Goal: Find contact information

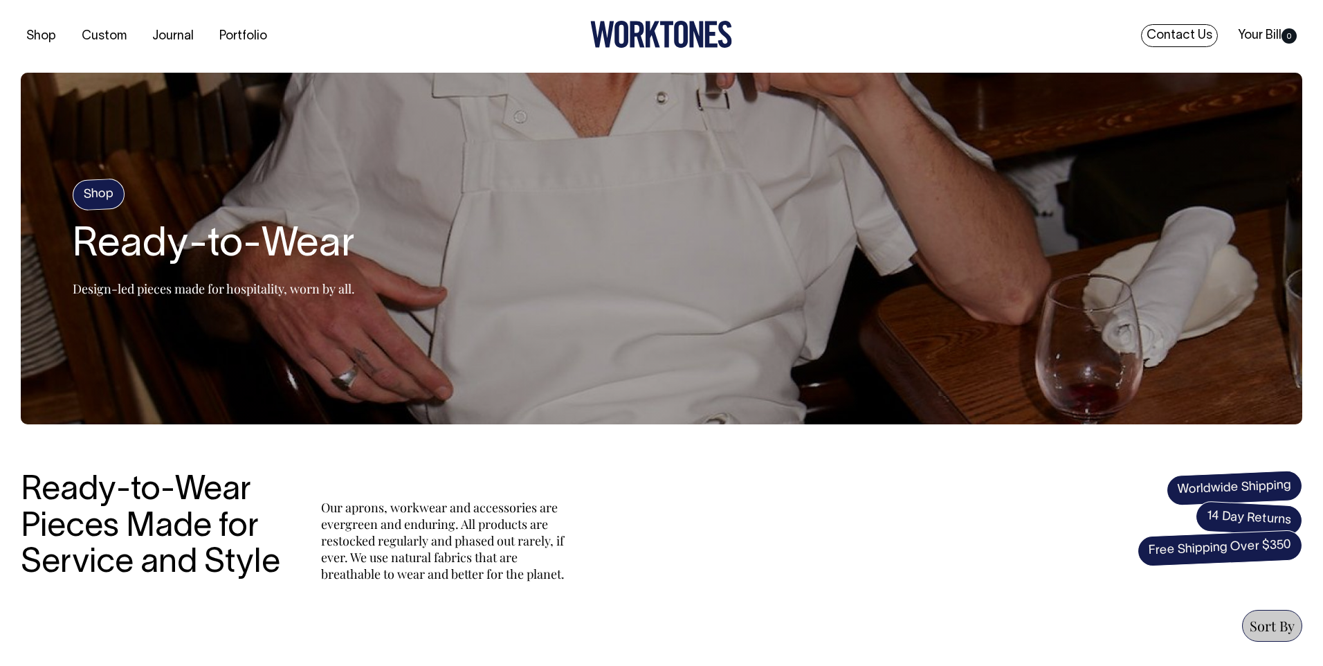
click at [1179, 33] on link "Contact Us" at bounding box center [1179, 35] width 77 height 23
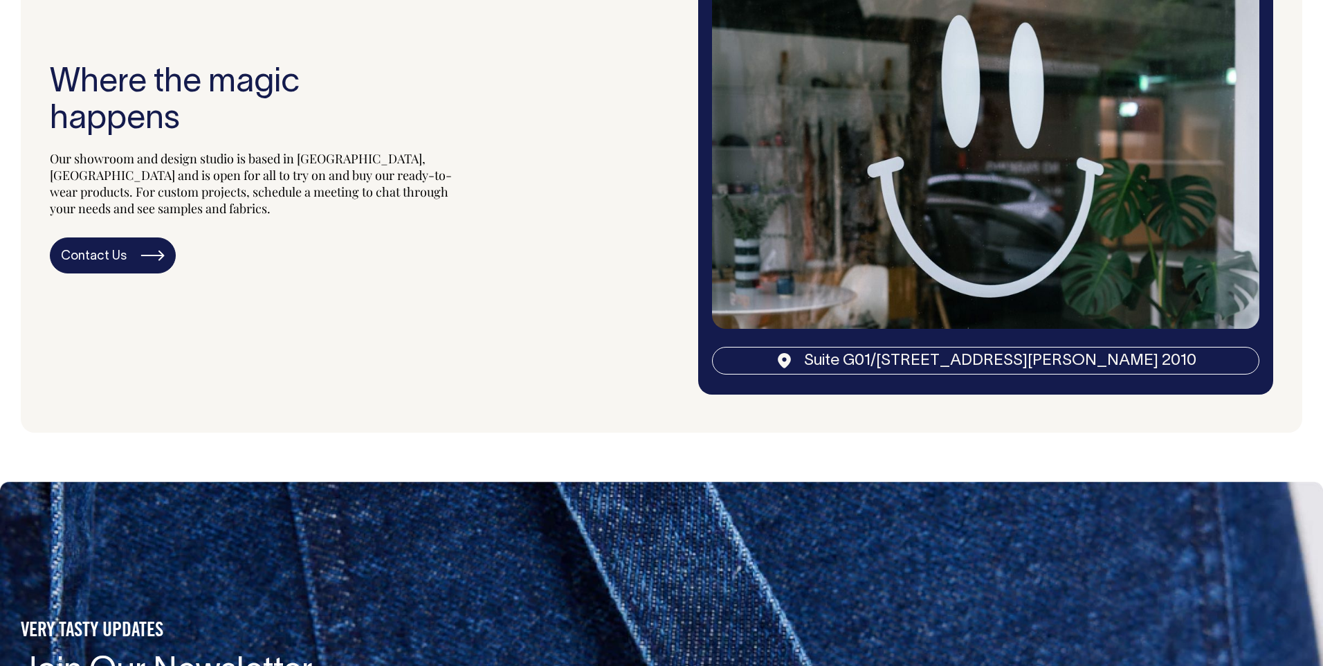
scroll to position [2767, 0]
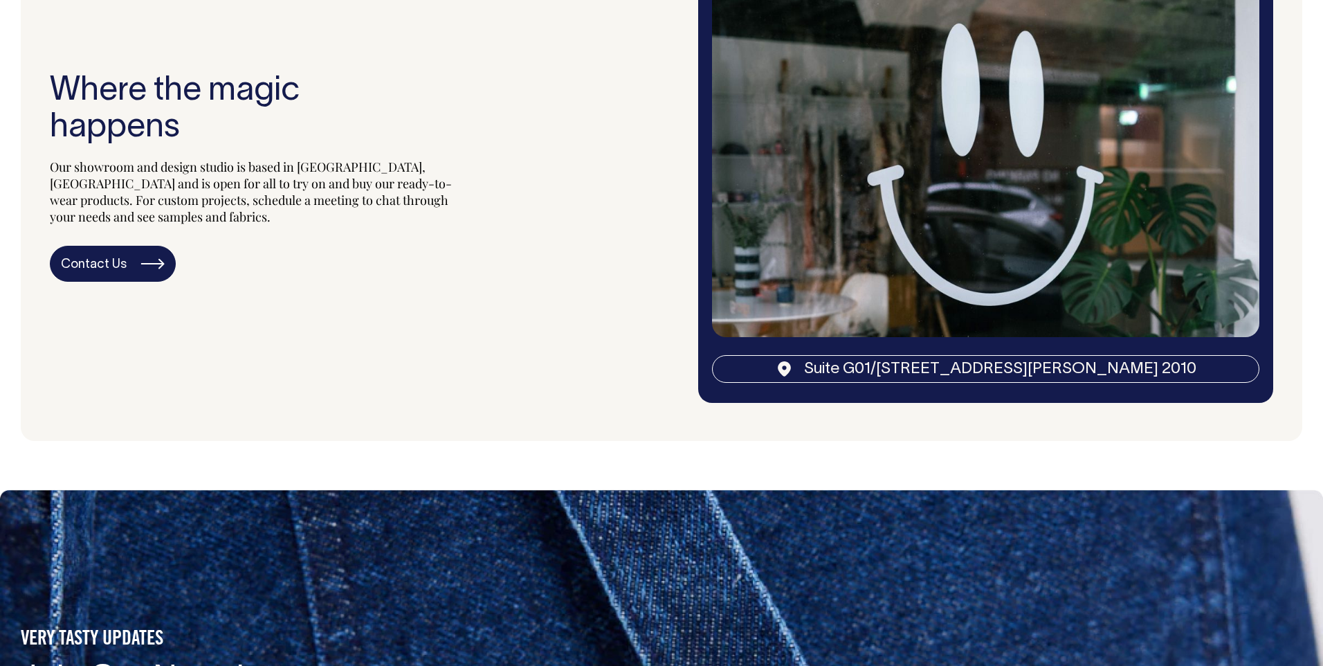
click at [175, 256] on div "Contact Us" at bounding box center [257, 264] width 415 height 36
click at [149, 257] on link "Contact Us" at bounding box center [113, 264] width 126 height 36
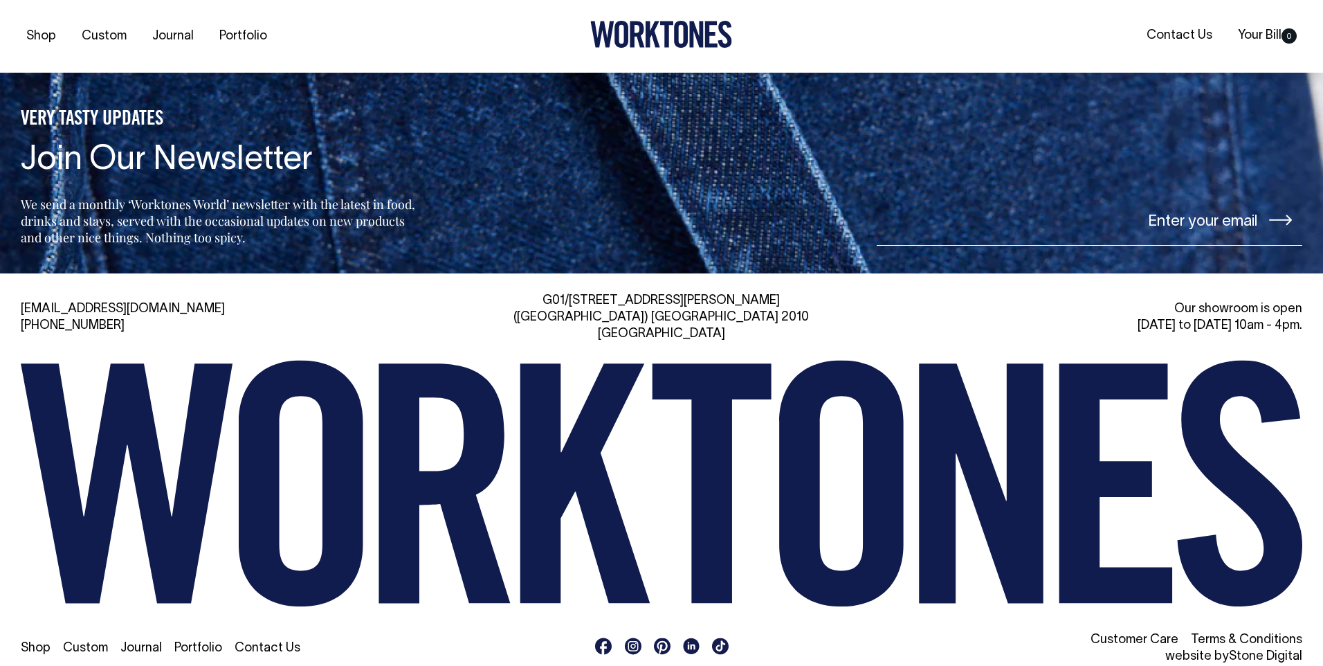
scroll to position [3287, 0]
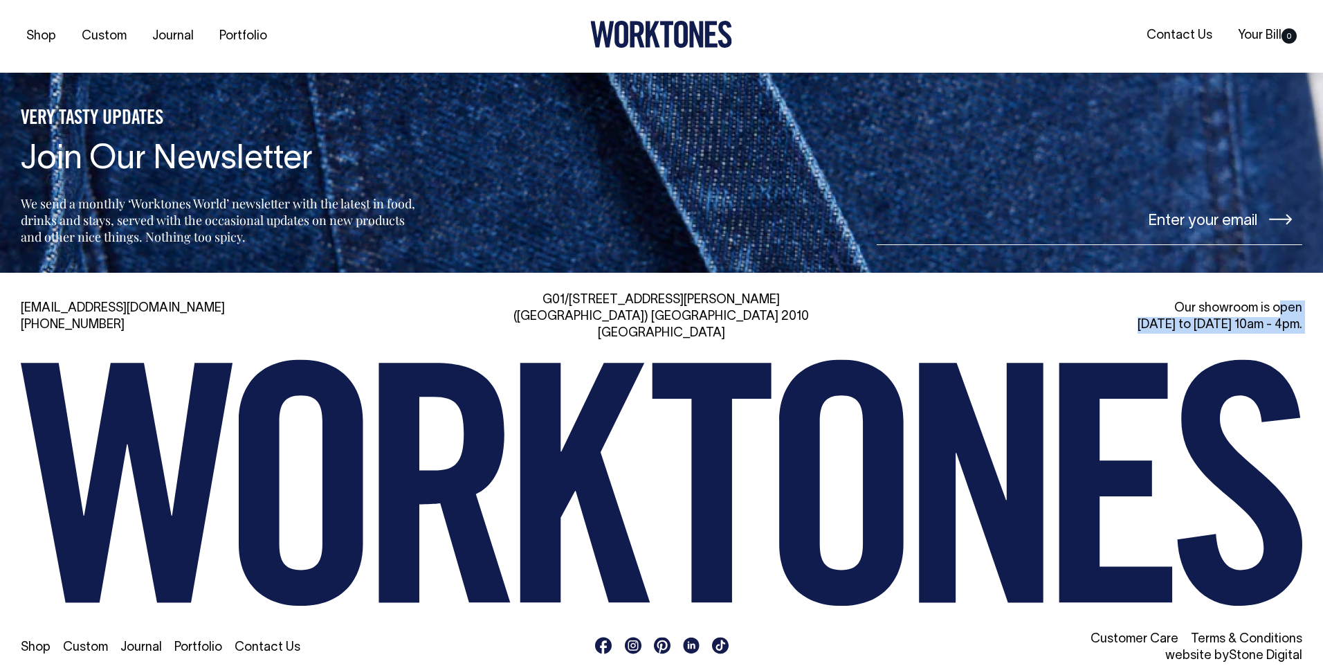
drag, startPoint x: 1177, startPoint y: 302, endPoint x: 1310, endPoint y: 329, distance: 135.7
click at [1310, 329] on div "hi@worktones.com +61 2 7203 1616 G01/50 Marshall St, Surry Hills (Gadigal) NSW …" at bounding box center [661, 478] width 1323 height 372
click at [1185, 282] on div "hi@worktones.com +61 2 7203 1616 G01/50 Marshall St, Surry Hills (Gadigal) NSW …" at bounding box center [661, 478] width 1323 height 411
drag, startPoint x: 1144, startPoint y: 285, endPoint x: 1310, endPoint y: 318, distance: 169.4
click at [1310, 318] on div "hi@worktones.com +61 2 7203 1616 G01/50 Marshall St, Surry Hills (Gadigal) NSW …" at bounding box center [661, 478] width 1323 height 411
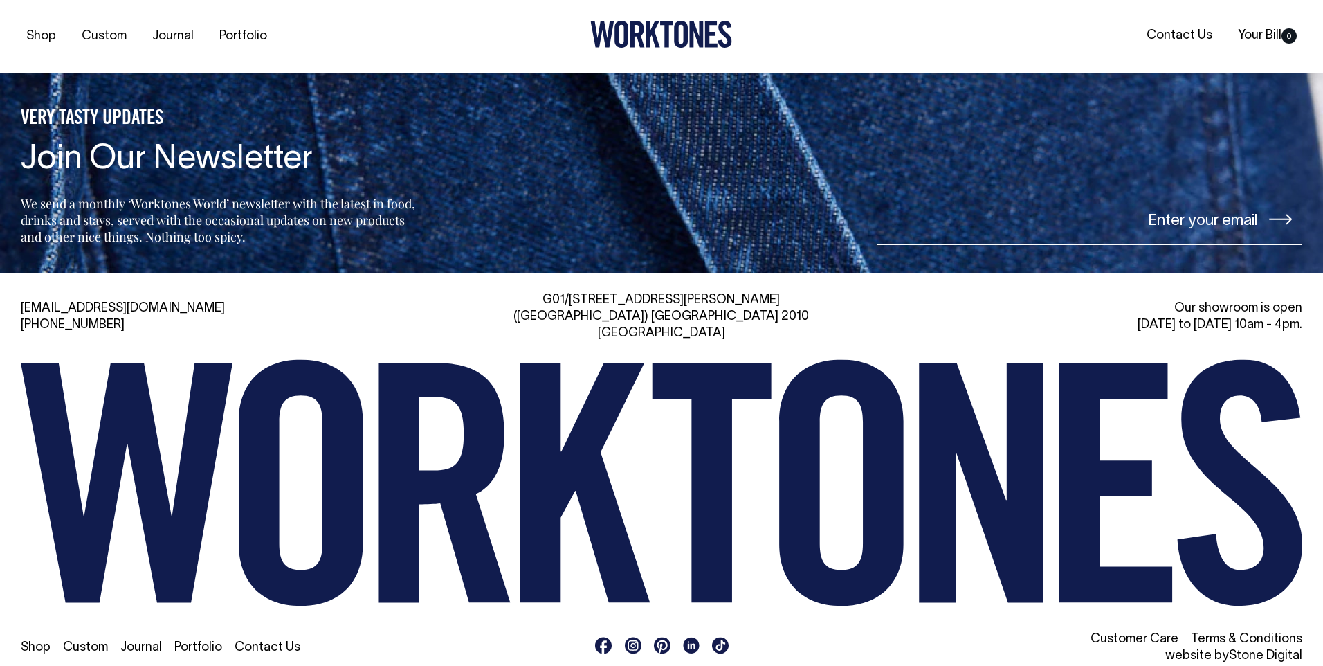
click at [1294, 317] on div "Our showroom is open Monday to Friday 10am - 4pm." at bounding box center [1095, 316] width 413 height 33
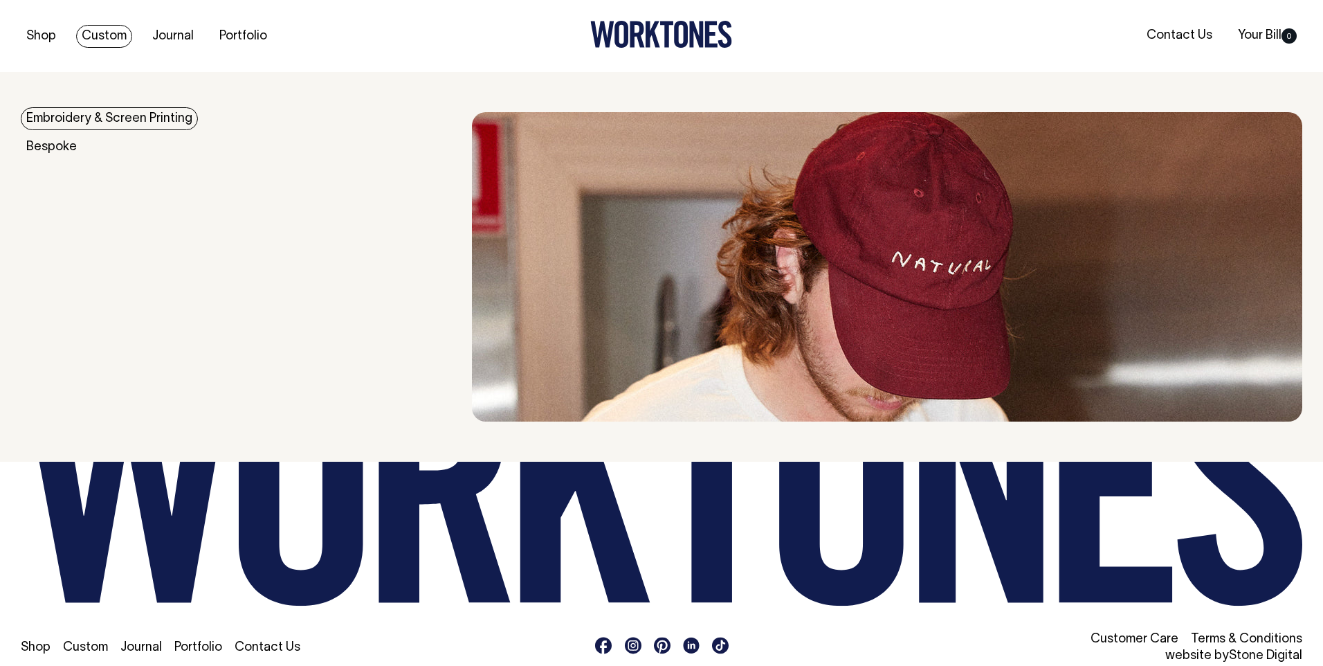
click at [106, 35] on link "Custom" at bounding box center [104, 36] width 56 height 23
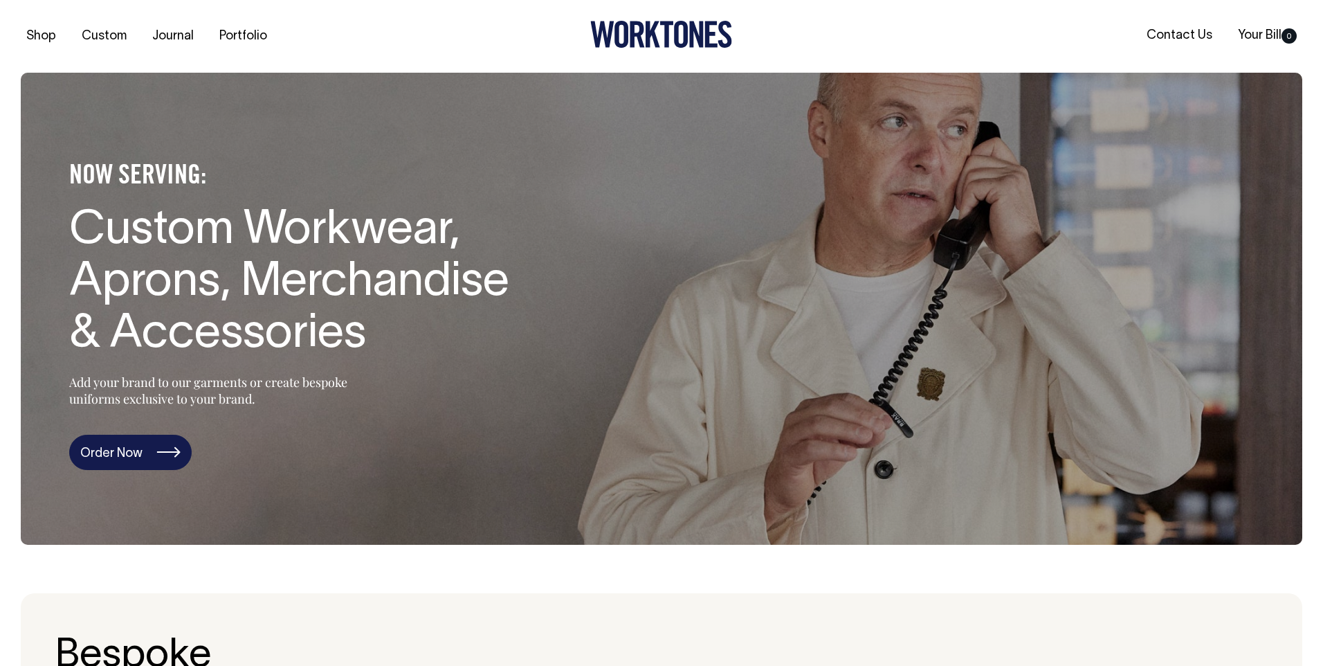
click at [133, 449] on link "Order Now" at bounding box center [130, 453] width 122 height 36
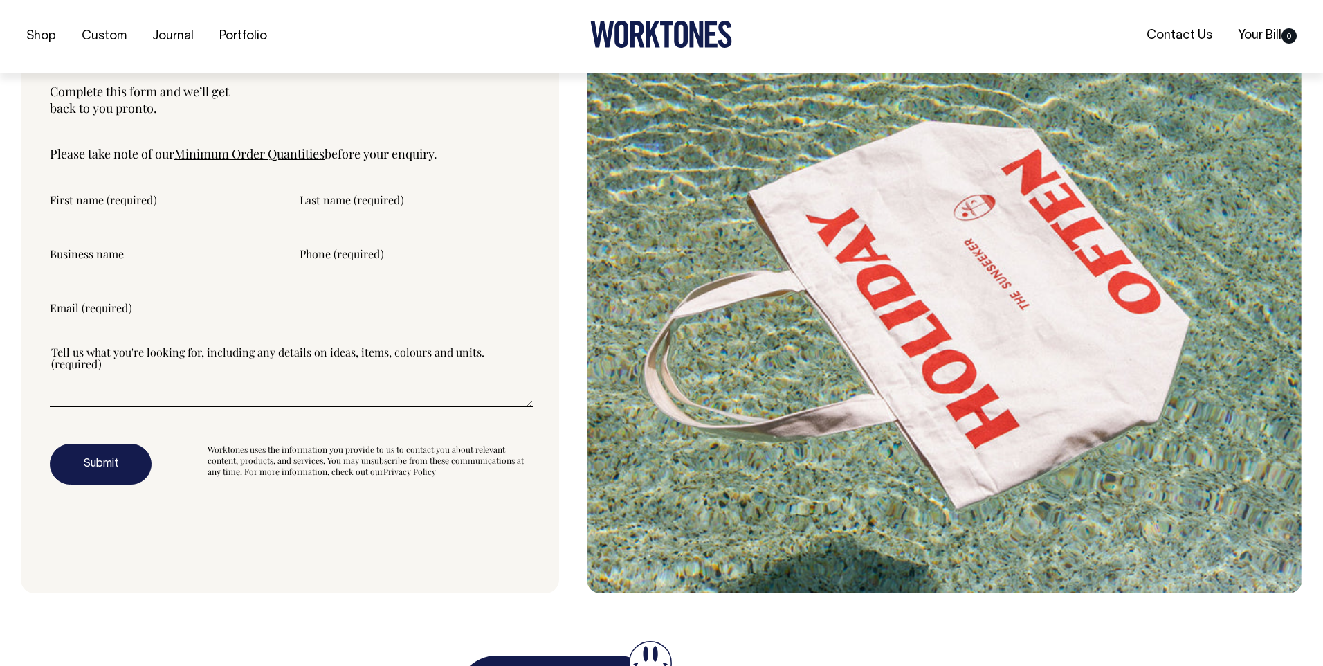
scroll to position [4852, 0]
